Goal: Task Accomplishment & Management: Use online tool/utility

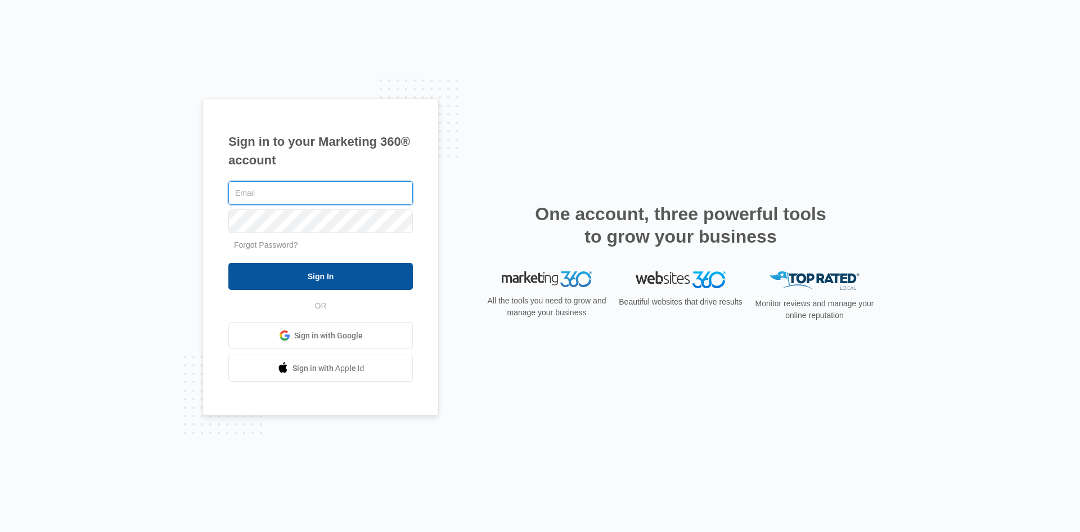
type input "[PERSON_NAME][EMAIL_ADDRESS][DOMAIN_NAME]"
click at [390, 289] on input "Sign In" at bounding box center [320, 276] width 184 height 27
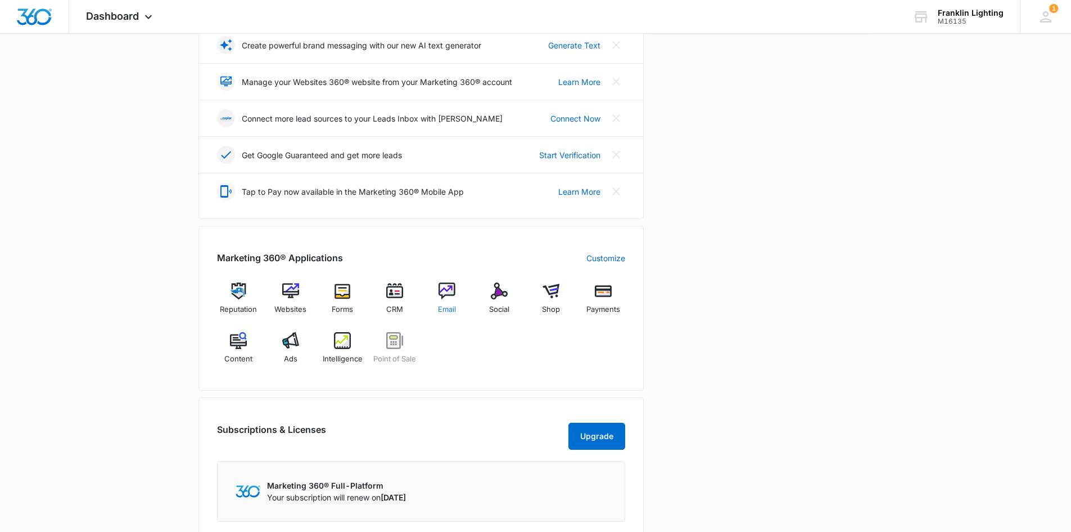
scroll to position [225, 0]
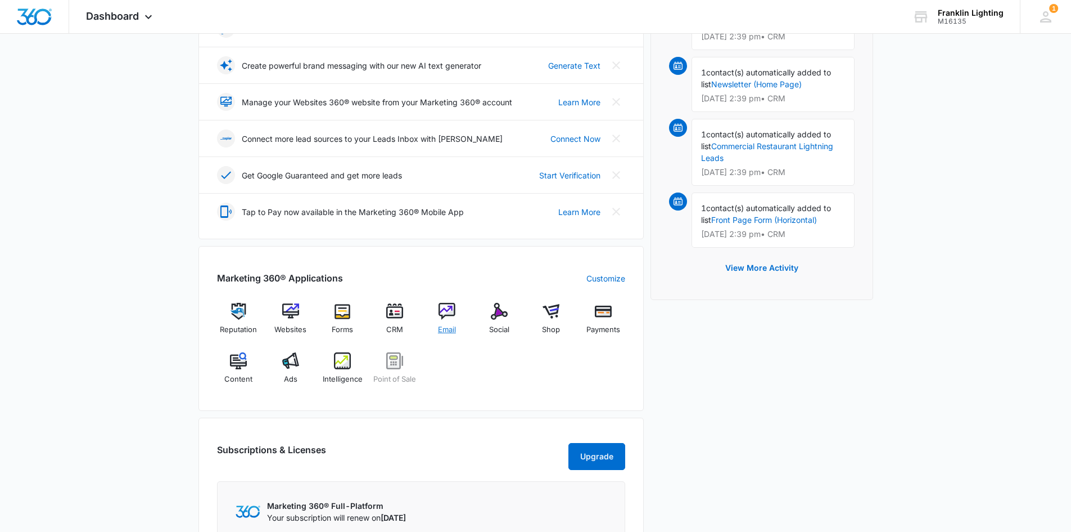
click at [453, 313] on img at bounding box center [447, 311] width 17 height 17
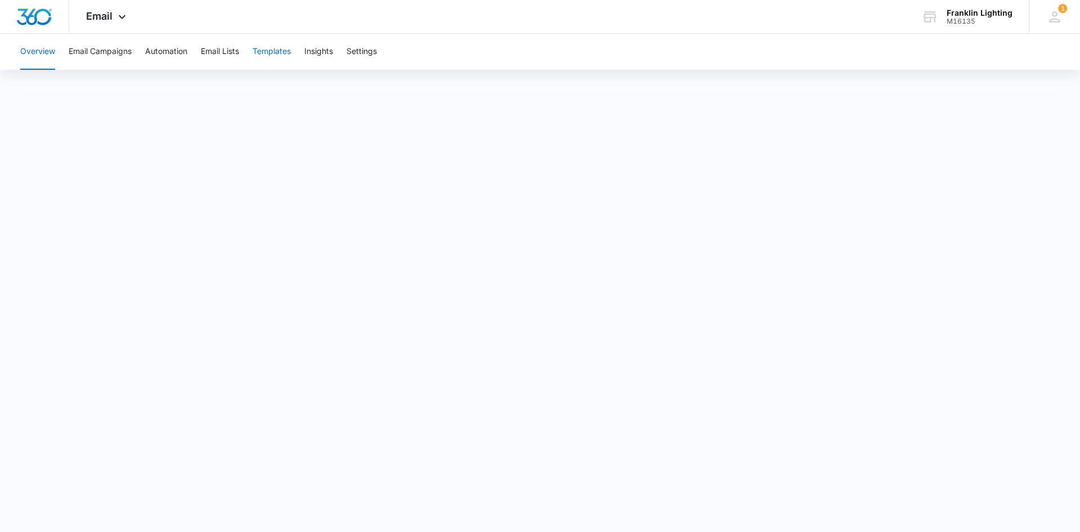
click at [276, 52] on button "Templates" at bounding box center [272, 52] width 38 height 36
click at [119, 55] on button "Email Campaigns" at bounding box center [100, 52] width 63 height 36
click at [267, 53] on button "Templates" at bounding box center [272, 52] width 38 height 36
